Goal: Information Seeking & Learning: Check status

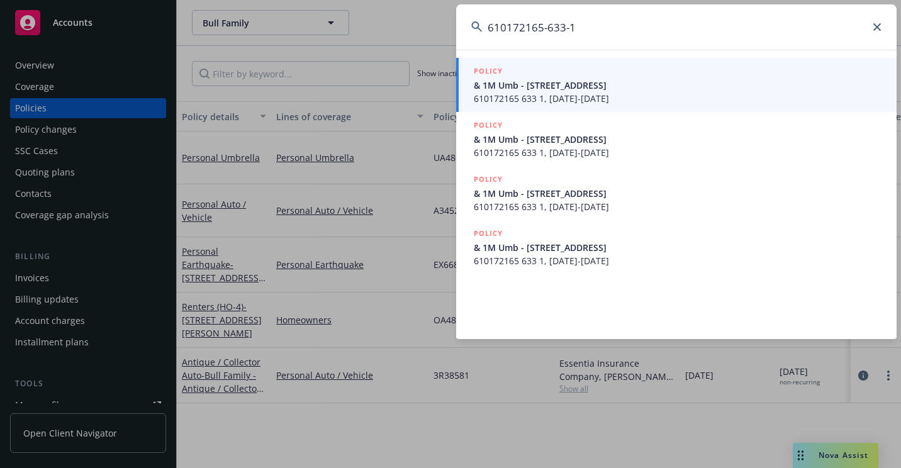
type input "610172165-633-1"
click at [484, 94] on span "610172165 633 1, [DATE]-[DATE]" at bounding box center [678, 98] width 408 height 13
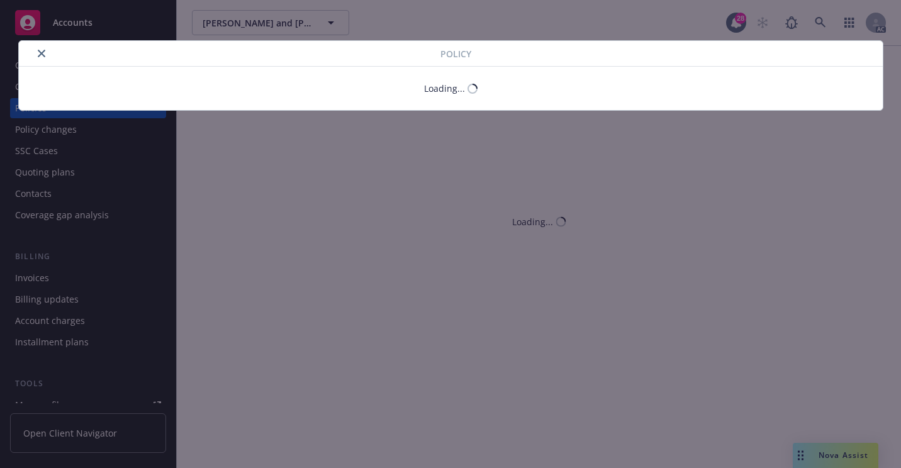
drag, startPoint x: 39, startPoint y: 50, endPoint x: 49, endPoint y: 54, distance: 11.0
click at [40, 50] on button "close" at bounding box center [41, 53] width 15 height 15
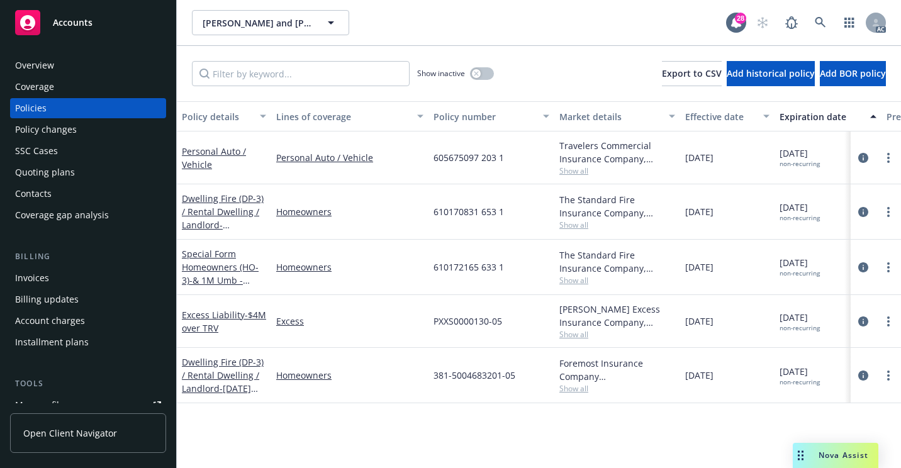
click at [55, 58] on div "Overview" at bounding box center [88, 65] width 146 height 20
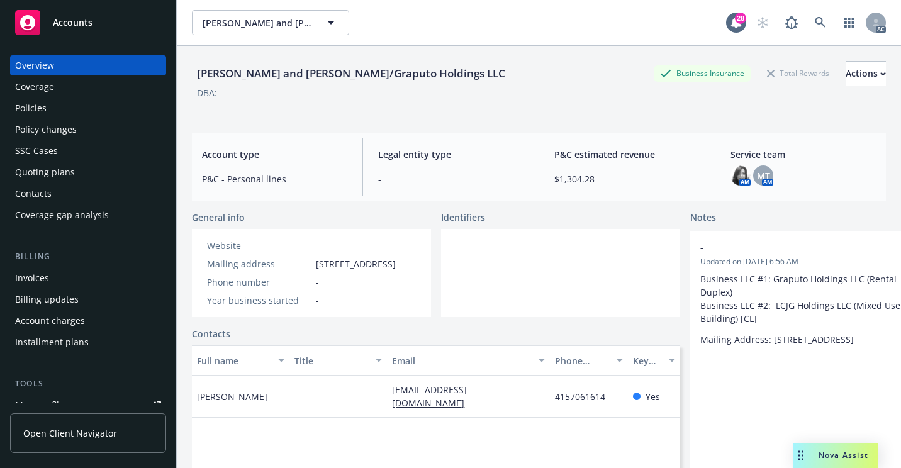
click at [48, 109] on div "Policies" at bounding box center [88, 108] width 146 height 20
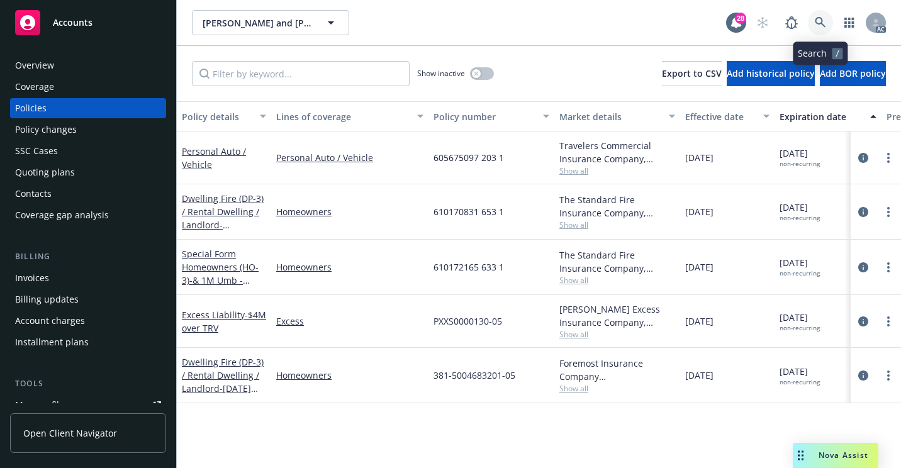
click at [820, 28] on link at bounding box center [820, 22] width 25 height 25
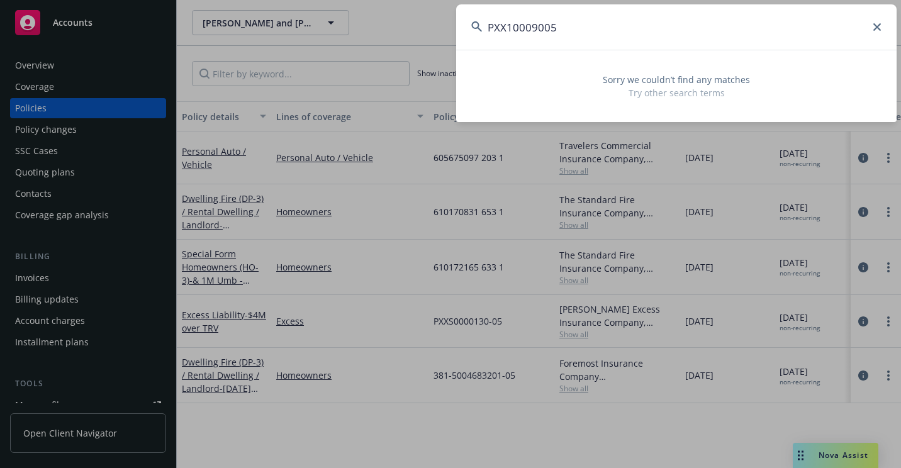
drag, startPoint x: 766, startPoint y: 37, endPoint x: 417, endPoint y: 56, distance: 349.6
click at [417, 56] on div "PXX10009005 Sorry we couldn’t find any matches Try other search terms" at bounding box center [450, 234] width 901 height 468
paste input "610170831-653-1"
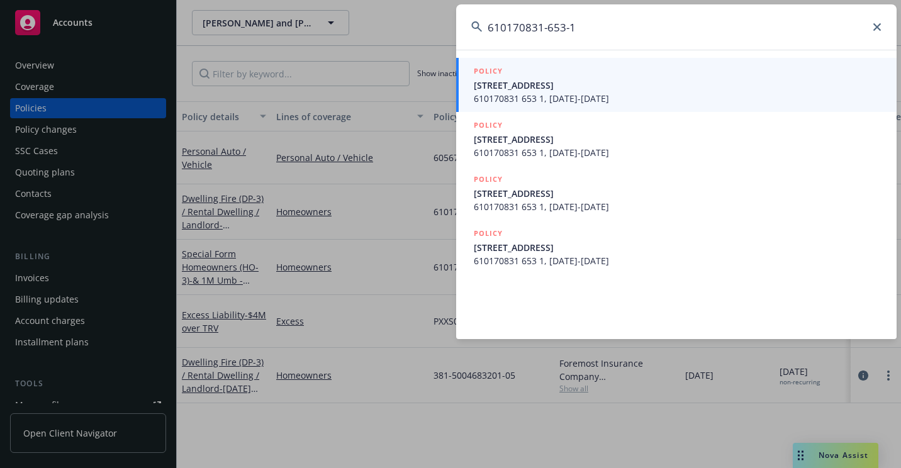
type input "610170831-653-1"
click at [493, 94] on span "610170831 653 1, [DATE]-[DATE]" at bounding box center [678, 98] width 408 height 13
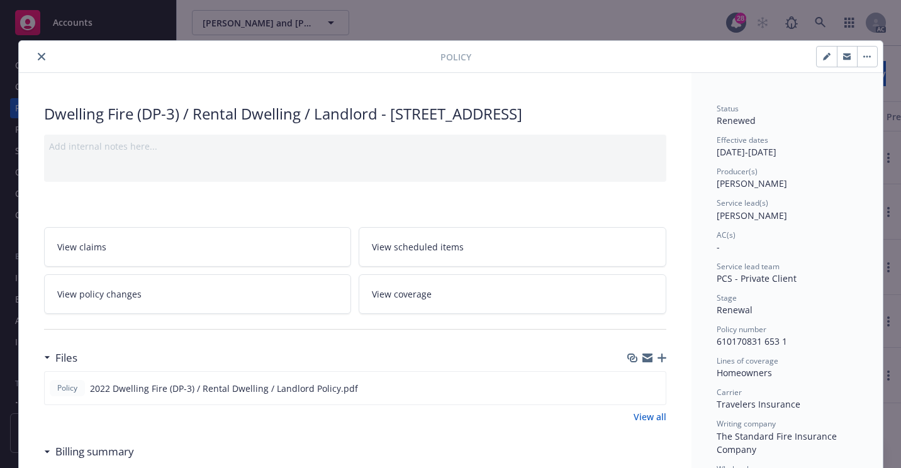
click at [38, 57] on icon "close" at bounding box center [42, 57] width 8 height 8
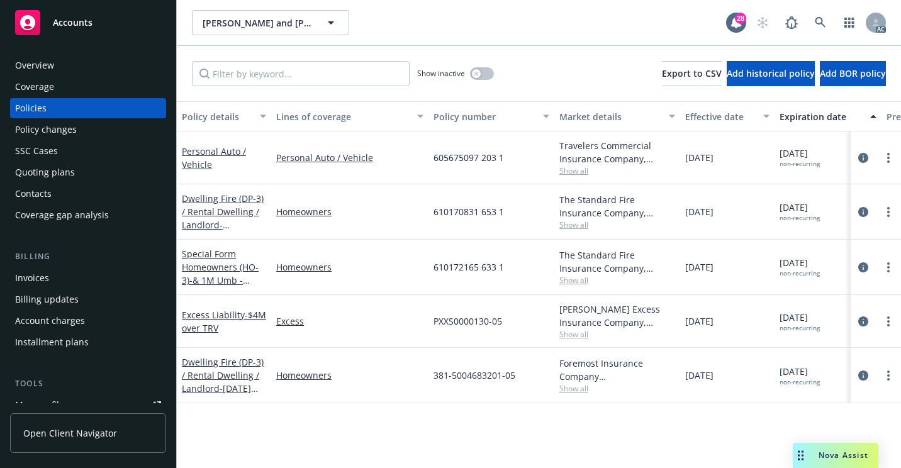
click at [86, 62] on div "Overview" at bounding box center [88, 65] width 146 height 20
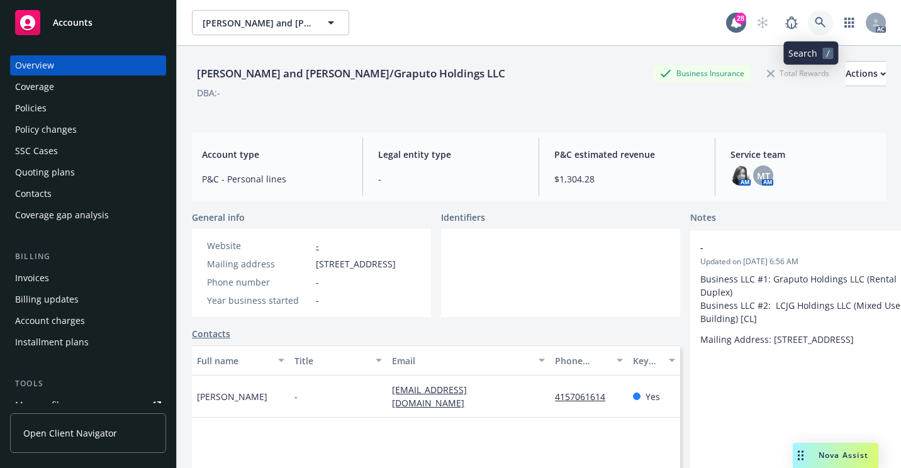
click at [815, 20] on icon at bounding box center [820, 22] width 11 height 11
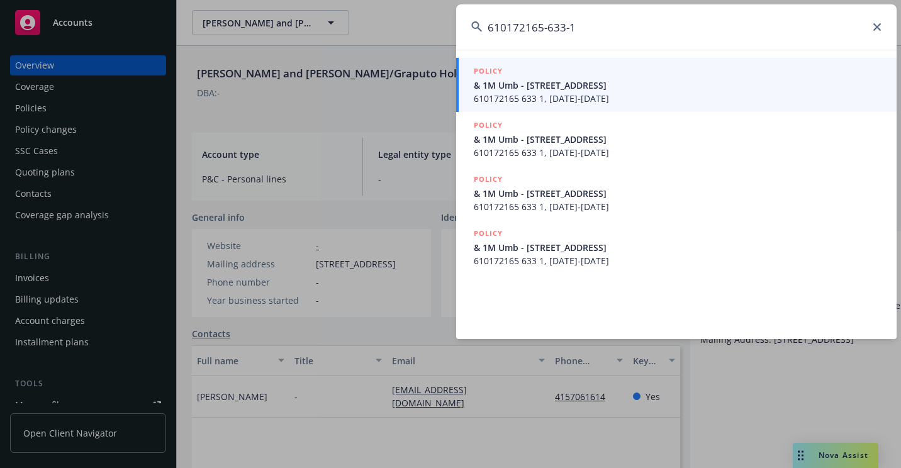
type input "610172165-633-1"
drag, startPoint x: 524, startPoint y: 87, endPoint x: 508, endPoint y: 107, distance: 25.1
click at [525, 87] on span "& 1M Umb - [STREET_ADDRESS]" at bounding box center [678, 85] width 408 height 13
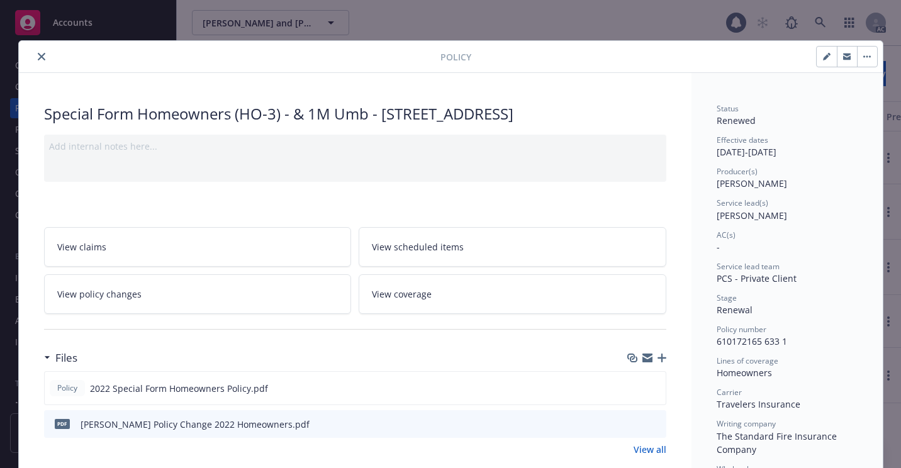
scroll to position [38, 0]
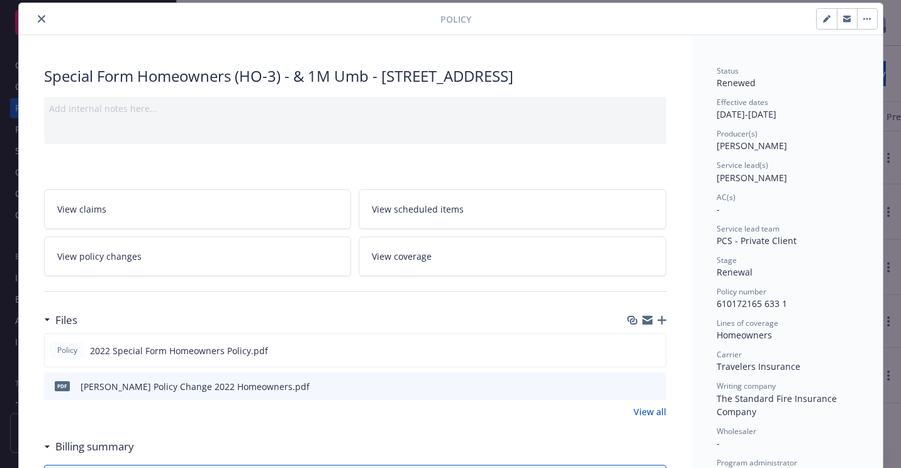
click at [39, 20] on icon "close" at bounding box center [42, 19] width 8 height 8
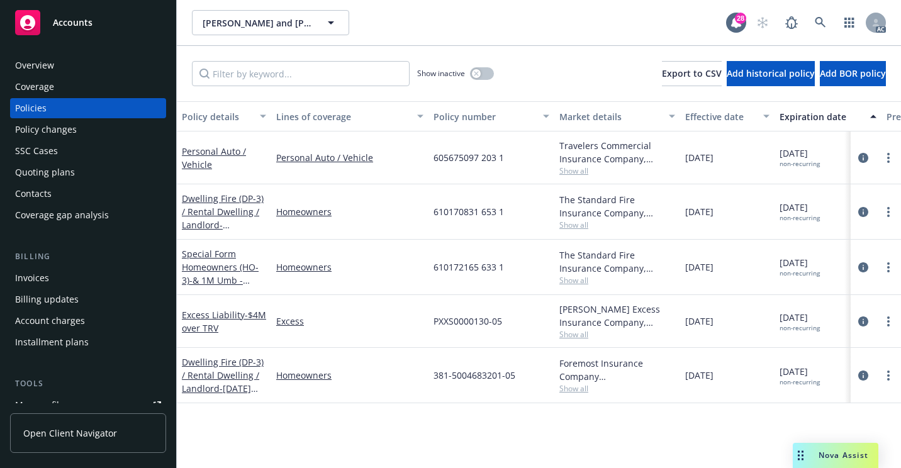
click at [68, 62] on div "Overview" at bounding box center [88, 65] width 146 height 20
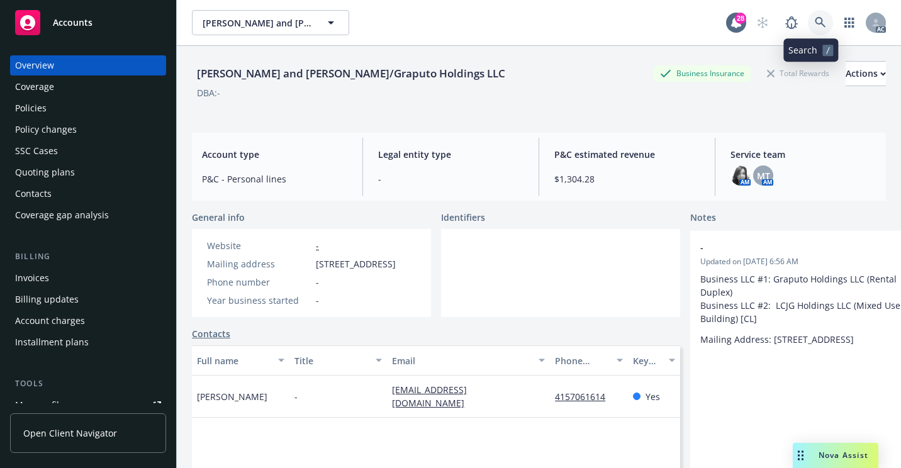
click at [808, 26] on link at bounding box center [820, 22] width 25 height 25
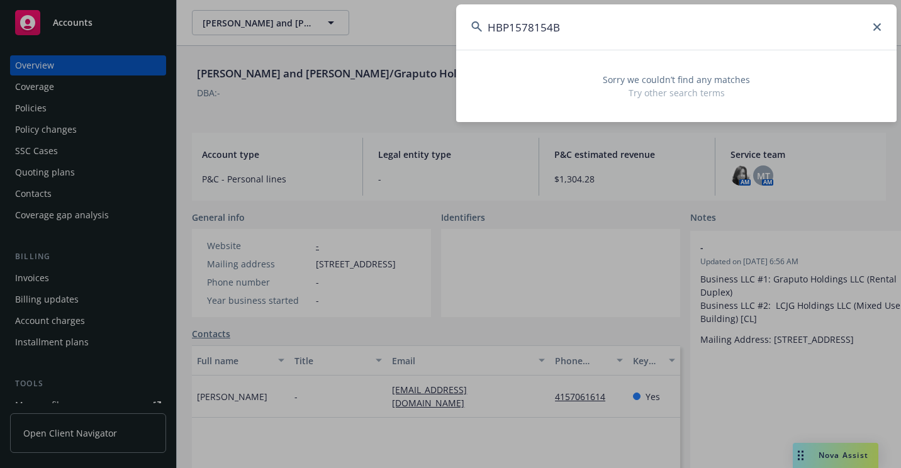
drag, startPoint x: 758, startPoint y: 35, endPoint x: 347, endPoint y: 64, distance: 412.4
click at [347, 64] on div "HBP1578154B Sorry we couldn’t find any matches Try other search terms" at bounding box center [450, 234] width 901 height 468
paste input "610209407 203 1"
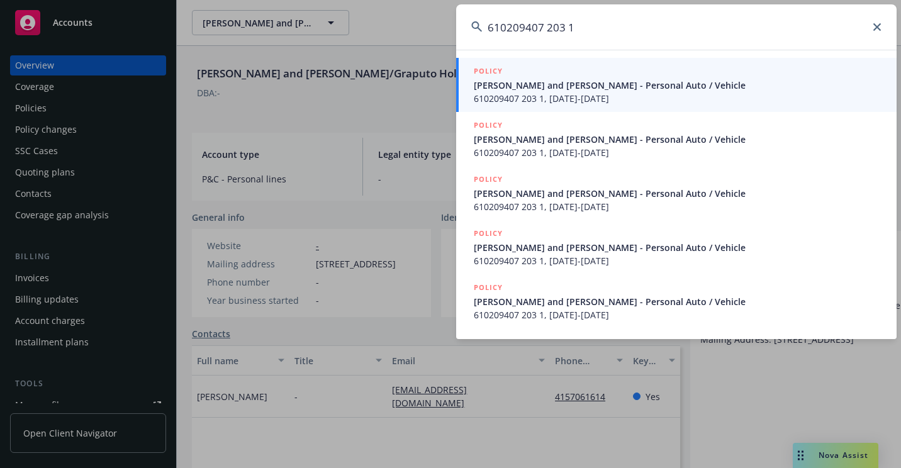
type input "610209407 203 1"
click at [511, 89] on span "[PERSON_NAME] and [PERSON_NAME] - Personal Auto / Vehicle" at bounding box center [678, 85] width 408 height 13
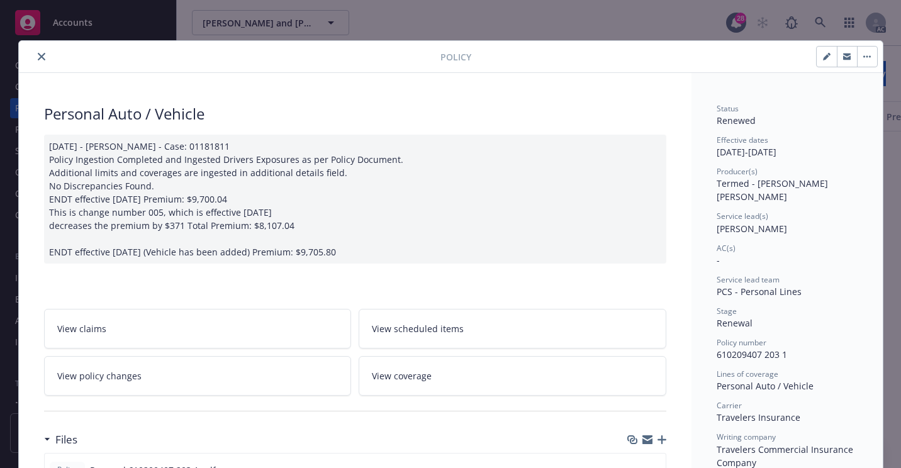
click at [38, 58] on icon "close" at bounding box center [42, 57] width 8 height 8
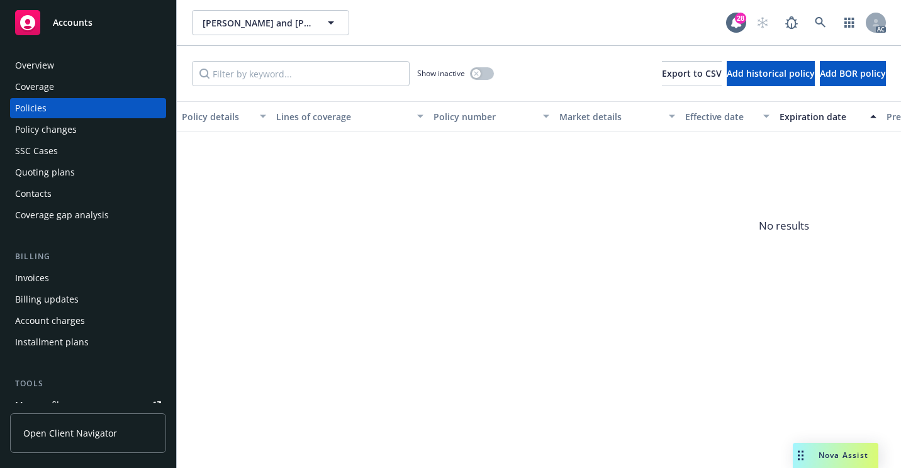
click at [47, 63] on div "Overview" at bounding box center [34, 65] width 39 height 20
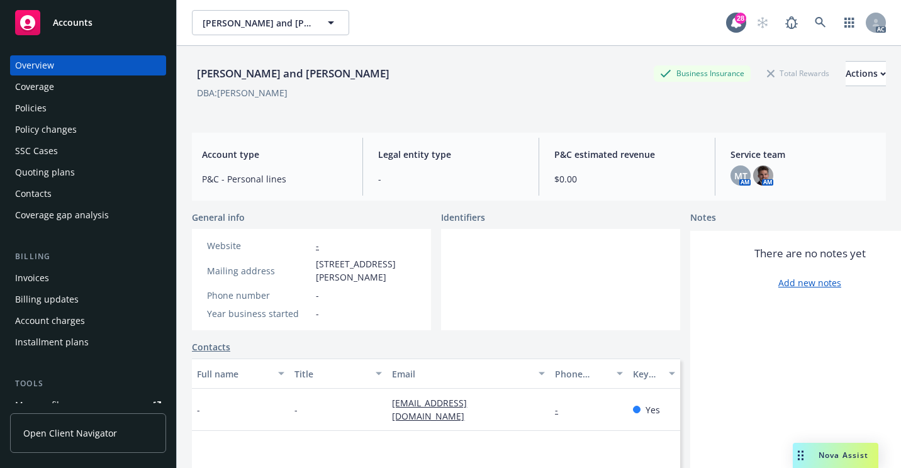
drag, startPoint x: 43, startPoint y: 157, endPoint x: 69, endPoint y: 164, distance: 27.2
click at [43, 157] on div "SSC Cases" at bounding box center [36, 151] width 43 height 20
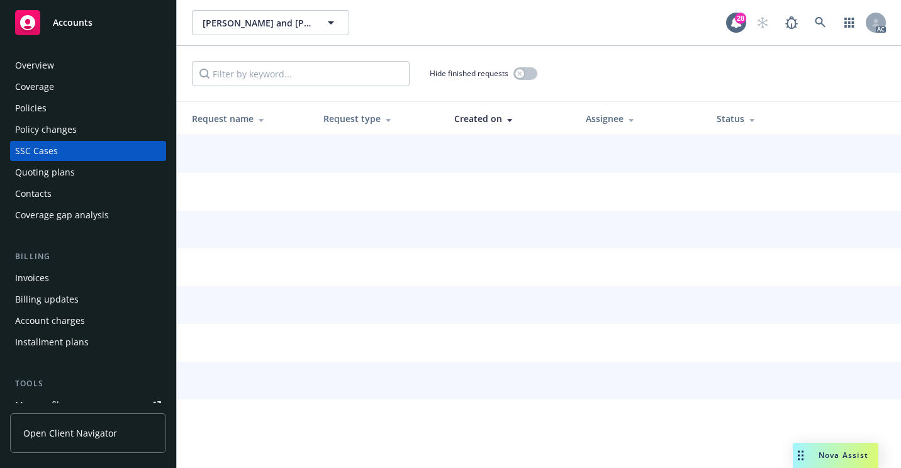
click at [571, 30] on div "[PERSON_NAME] and [PERSON_NAME] Behyad [PERSON_NAME] and [PERSON_NAME]" at bounding box center [459, 22] width 534 height 25
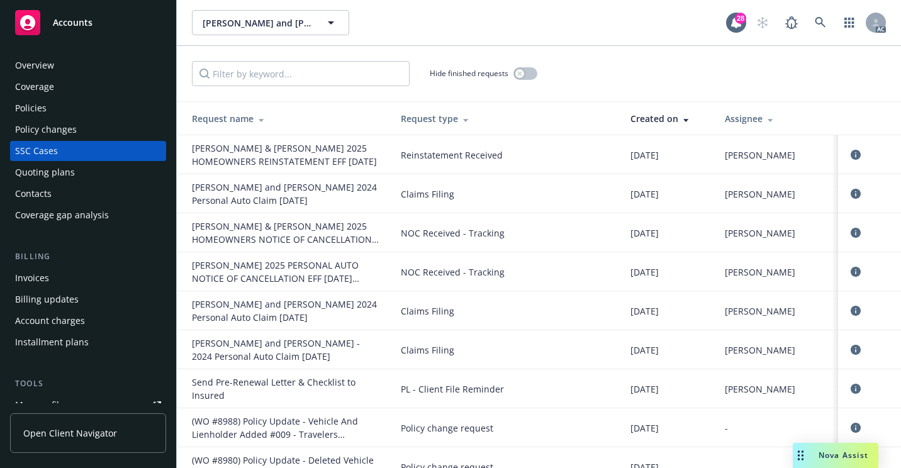
click at [68, 66] on div "Overview" at bounding box center [88, 65] width 146 height 20
